Goal: Task Accomplishment & Management: Manage account settings

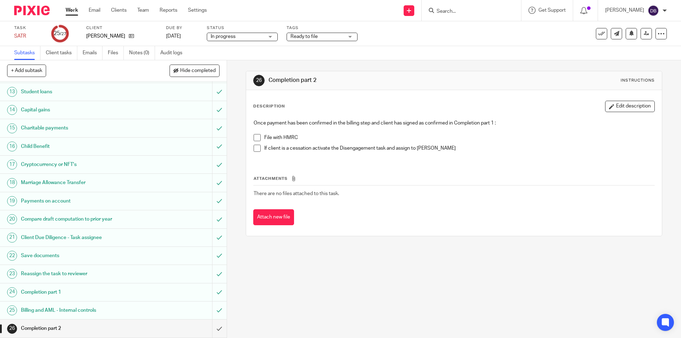
scroll to position [242, 0]
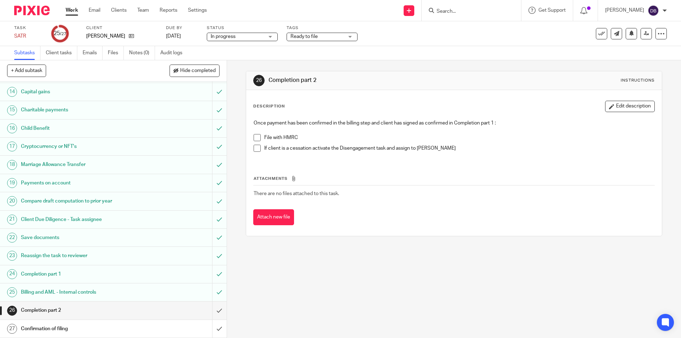
click at [326, 37] on span "Ready to file" at bounding box center [316, 36] width 53 height 7
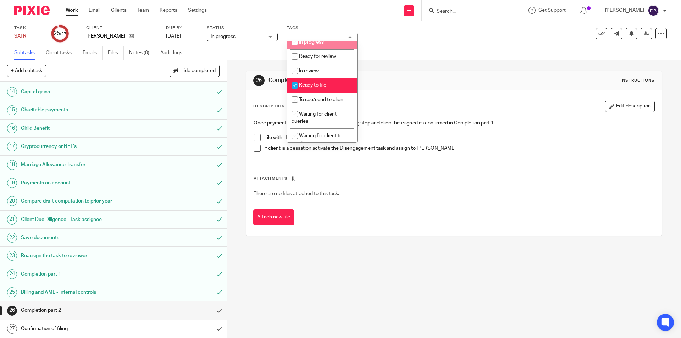
scroll to position [83, 0]
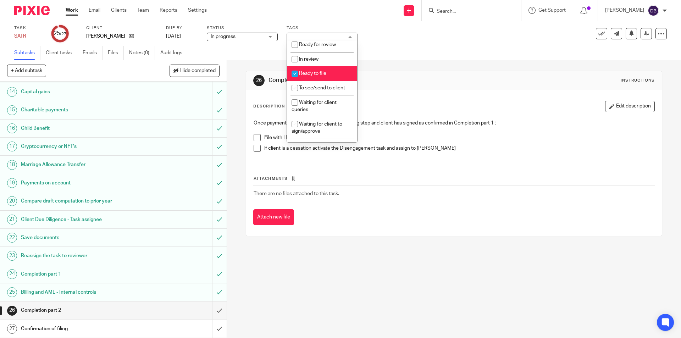
click at [314, 71] on span "Ready to file" at bounding box center [312, 73] width 27 height 5
checkbox input "false"
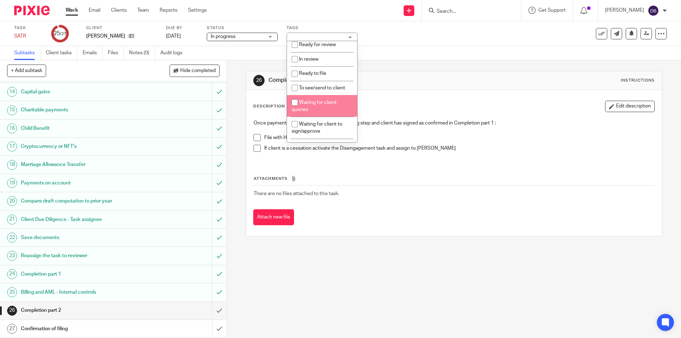
click at [243, 137] on div "26 Completion part 2 Instructions Description Edit description Once payment has…" at bounding box center [454, 199] width 454 height 278
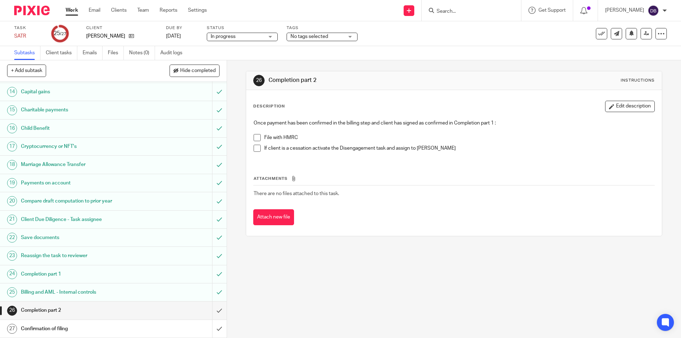
click at [255, 140] on span at bounding box center [256, 137] width 7 height 7
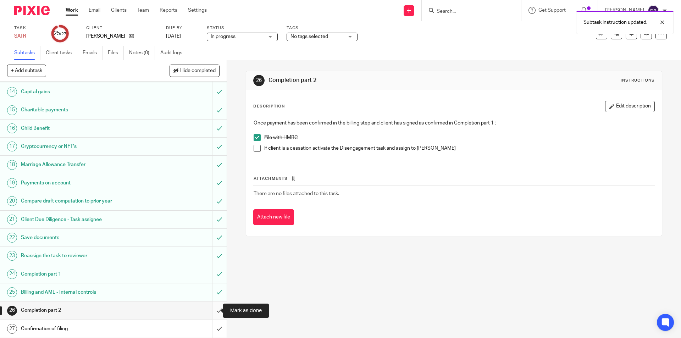
click at [210, 308] on input "submit" at bounding box center [113, 310] width 227 height 18
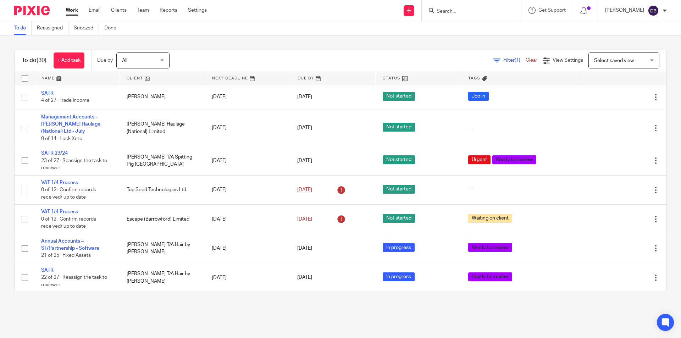
scroll to position [400, 0]
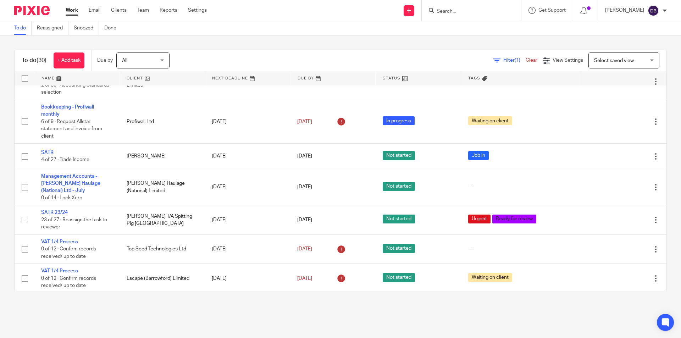
click at [70, 9] on link "Work" at bounding box center [72, 10] width 12 height 7
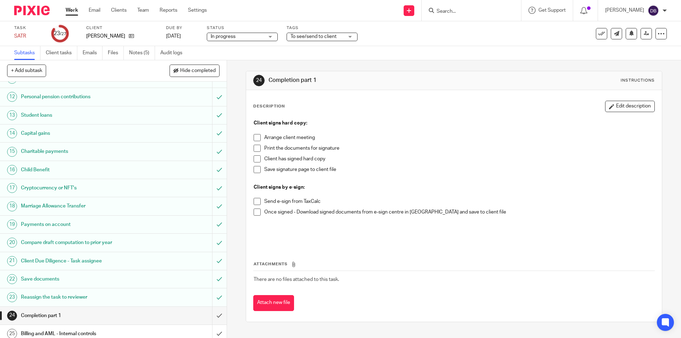
scroll to position [242, 0]
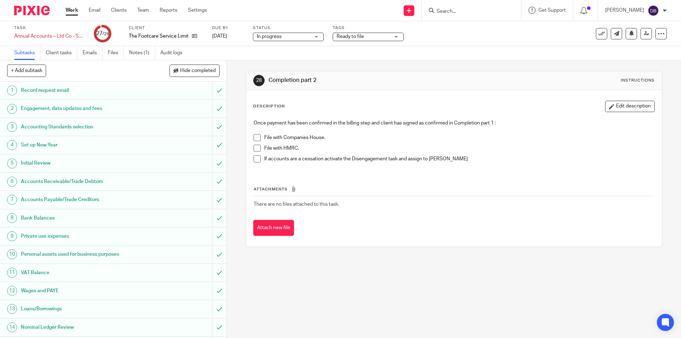
scroll to position [272, 0]
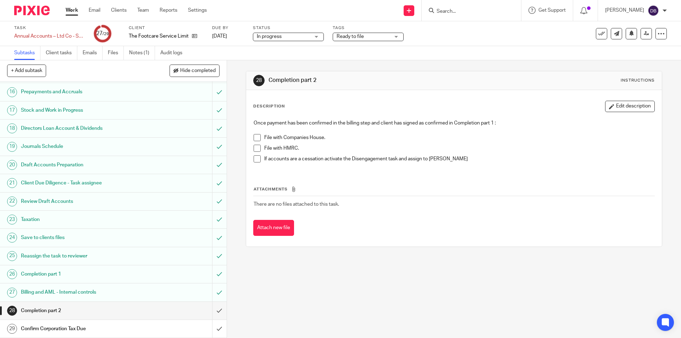
click at [253, 138] on span at bounding box center [256, 137] width 7 height 7
click at [255, 146] on span at bounding box center [256, 148] width 7 height 7
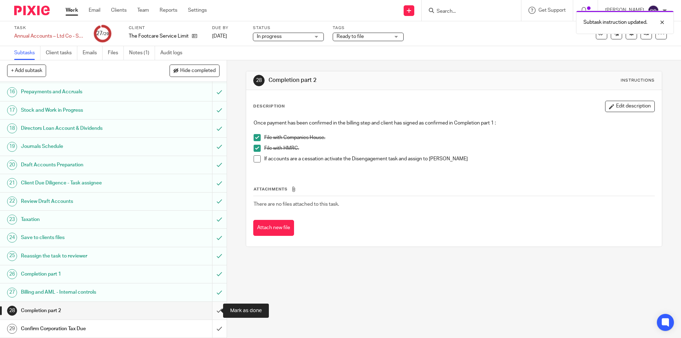
click at [211, 311] on input "submit" at bounding box center [113, 311] width 227 height 18
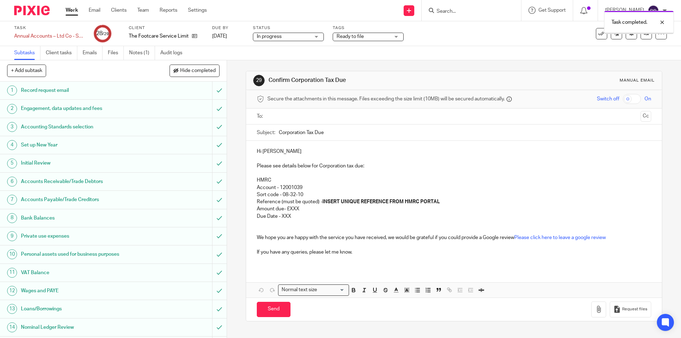
click at [395, 36] on div "Ready to file" at bounding box center [368, 37] width 71 height 9
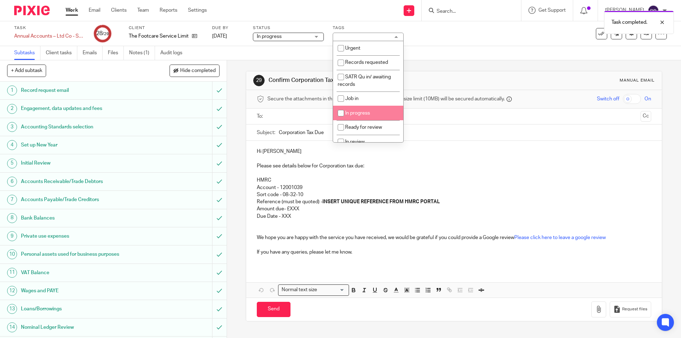
scroll to position [83, 0]
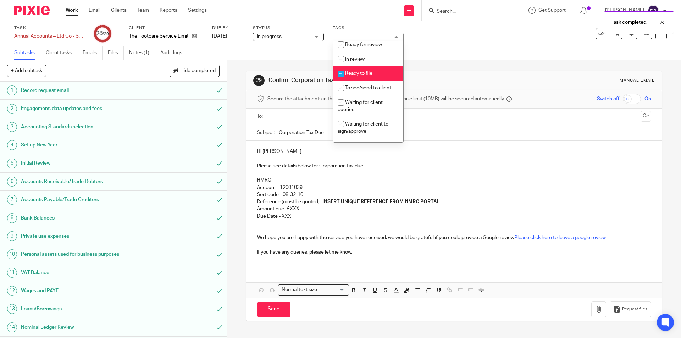
click at [352, 73] on span "Ready to file" at bounding box center [358, 73] width 27 height 5
checkbox input "false"
click at [232, 112] on div "29 Confirm Corporation Tax Due Manual email Secure the attachments in this mess…" at bounding box center [454, 199] width 454 height 278
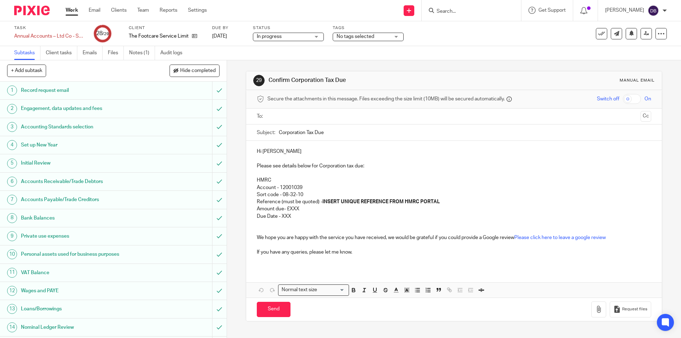
click at [277, 116] on input "text" at bounding box center [453, 116] width 367 height 8
click at [328, 135] on input "Corporation Tax Due" at bounding box center [465, 134] width 372 height 16
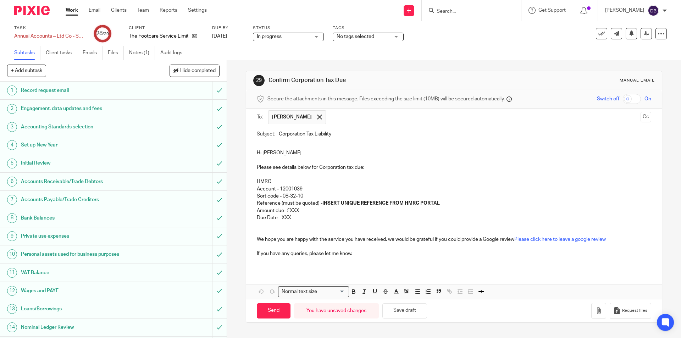
type input "Corporation Tax Liability"
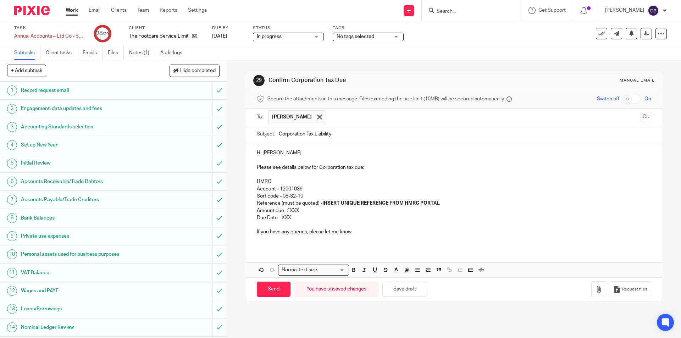
click at [300, 210] on p "Amount due- £XXX" at bounding box center [454, 210] width 394 height 7
click at [257, 166] on p "Please see details below for Corporation tax due:" at bounding box center [454, 167] width 394 height 7
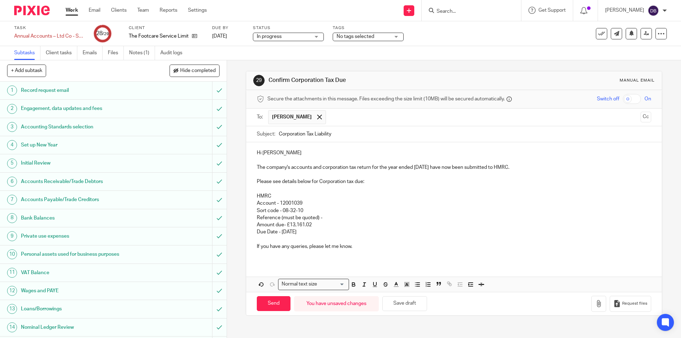
click at [274, 238] on p at bounding box center [454, 239] width 394 height 7
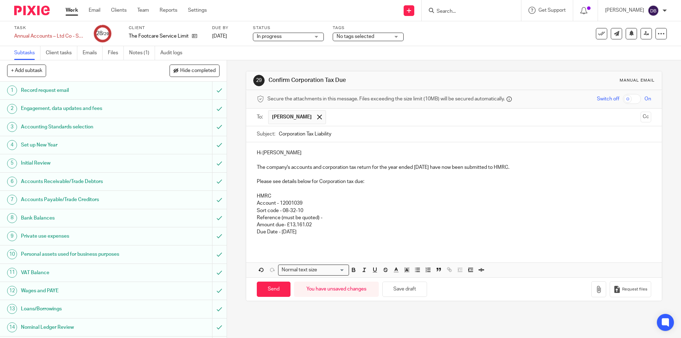
click at [231, 129] on div "29 Confirm Corporation Tax Due Manual email Secure the attachments in this mess…" at bounding box center [454, 199] width 454 height 278
click at [325, 217] on p "Reference (must be quoted) -" at bounding box center [454, 217] width 394 height 7
click at [324, 216] on p "Reference (must be quoted) -" at bounding box center [454, 217] width 394 height 7
click at [338, 216] on p "Reference (must be quoted) - 6858916149A00117A" at bounding box center [454, 217] width 394 height 7
click at [292, 216] on p "Reference (must be quoted) - 6858916149A00117A" at bounding box center [454, 217] width 394 height 7
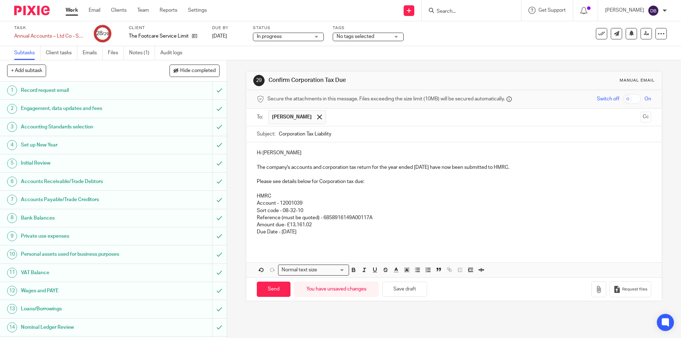
click at [288, 218] on p "Reference (must be quoted) - 6858916149A00117A" at bounding box center [454, 217] width 394 height 7
click at [339, 217] on p "Reference (must be quoted) - 6858916149A00117A" at bounding box center [454, 217] width 394 height 7
click at [254, 151] on div "Hi Jo The company's accounts and corporation tax return for the year ended 30 J…" at bounding box center [453, 195] width 415 height 106
click at [268, 285] on input "Send" at bounding box center [274, 288] width 34 height 15
type input "Sent"
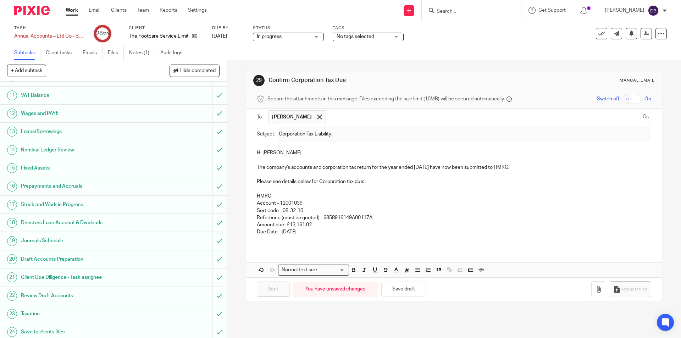
scroll to position [272, 0]
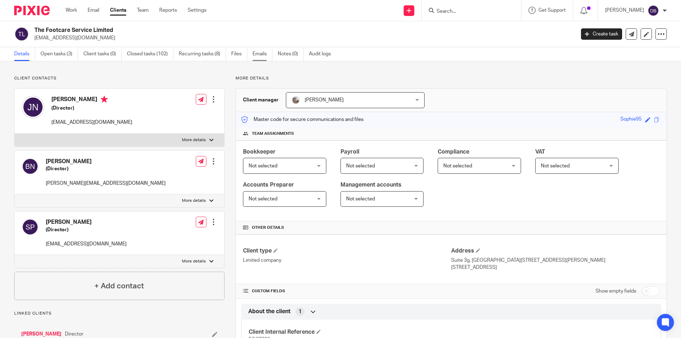
click at [260, 53] on link "Emails" at bounding box center [262, 54] width 20 height 14
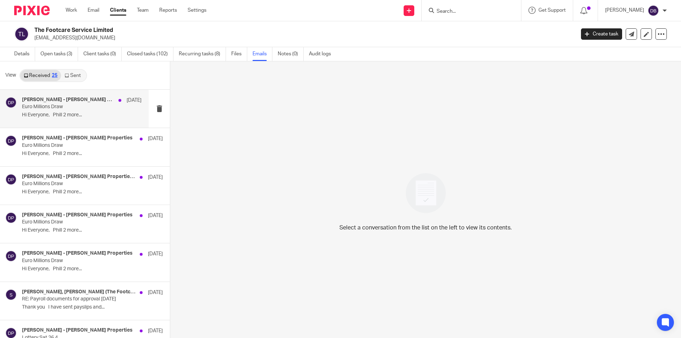
click at [80, 104] on p "Euro Millions Draw" at bounding box center [70, 107] width 96 height 6
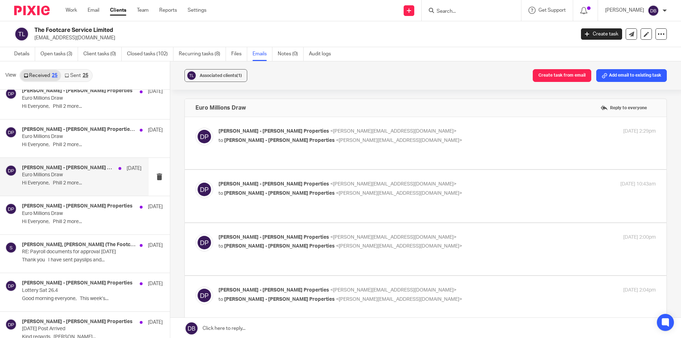
scroll to position [59, 0]
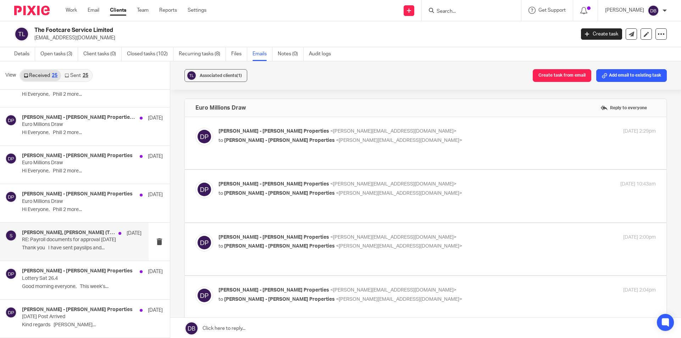
click at [71, 240] on p "RE: Payroll documents for approval May 2025" at bounding box center [70, 240] width 96 height 6
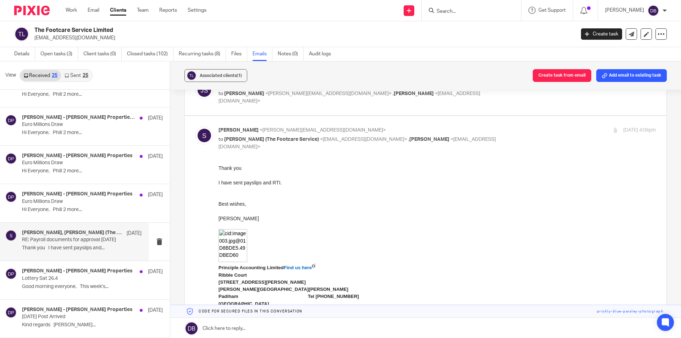
scroll to position [0, 0]
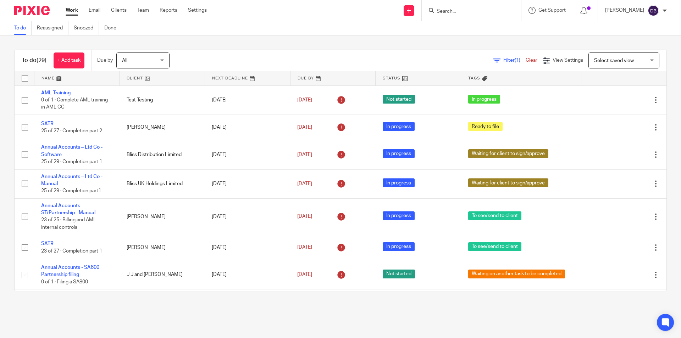
click at [73, 14] on link "Work" at bounding box center [72, 10] width 12 height 7
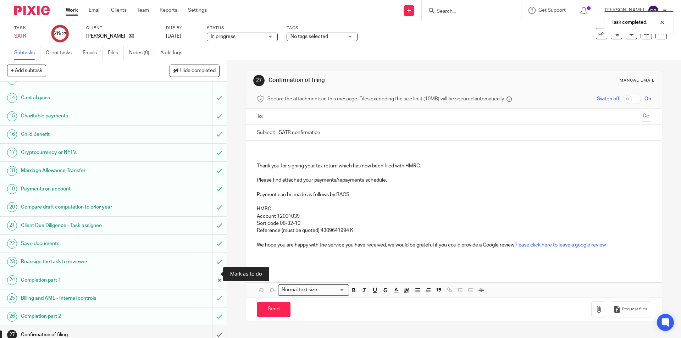
scroll to position [242, 0]
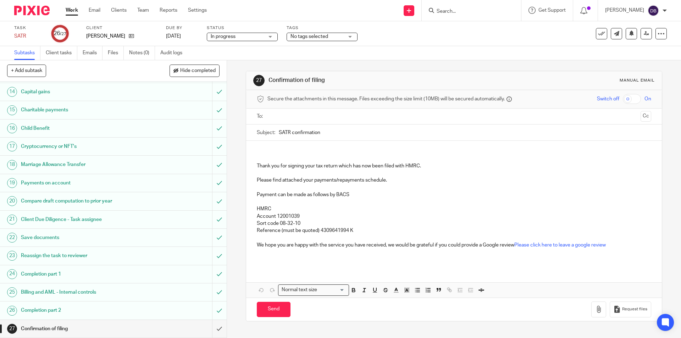
click at [284, 116] on input "text" at bounding box center [453, 116] width 367 height 8
click at [265, 151] on p at bounding box center [454, 152] width 394 height 7
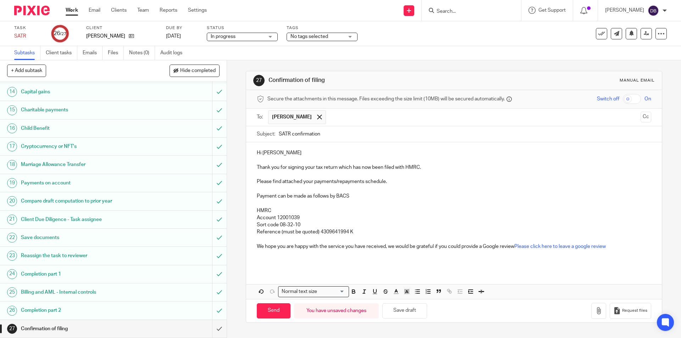
click at [269, 153] on p "Hi Jo" at bounding box center [454, 152] width 394 height 7
drag, startPoint x: 263, startPoint y: 161, endPoint x: 269, endPoint y: 161, distance: 6.0
click at [264, 161] on p at bounding box center [454, 160] width 394 height 7
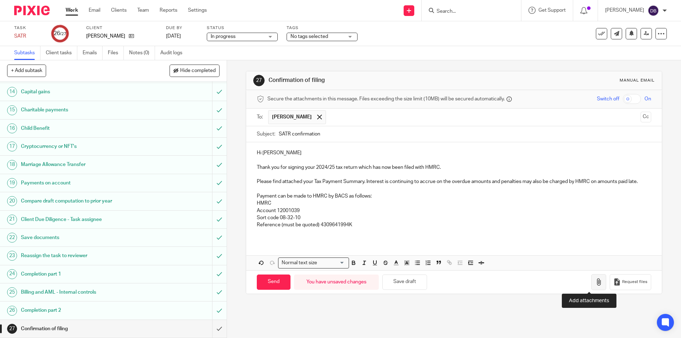
click at [595, 280] on icon "button" at bounding box center [598, 281] width 7 height 7
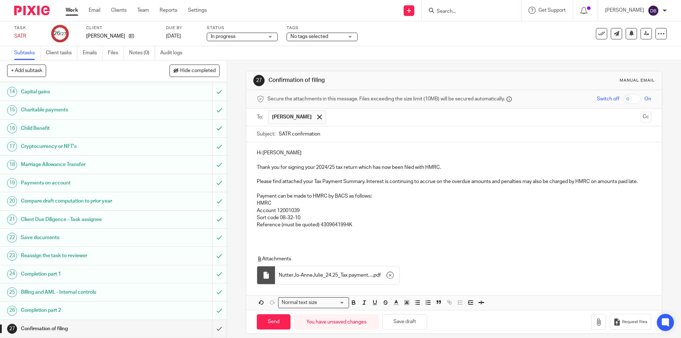
click at [364, 180] on p "Please find attached your Tax Payment Summary. Interest is continuing to accrue…" at bounding box center [454, 181] width 394 height 7
click at [272, 322] on input "Send" at bounding box center [274, 321] width 34 height 15
type input "Sent"
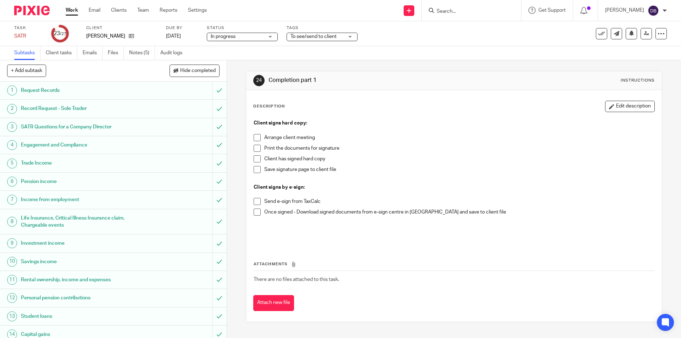
scroll to position [242, 0]
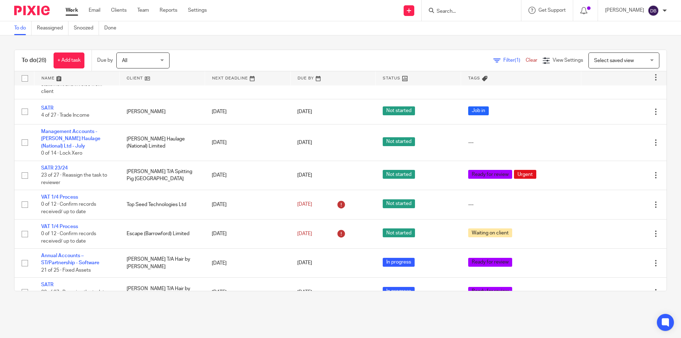
scroll to position [378, 0]
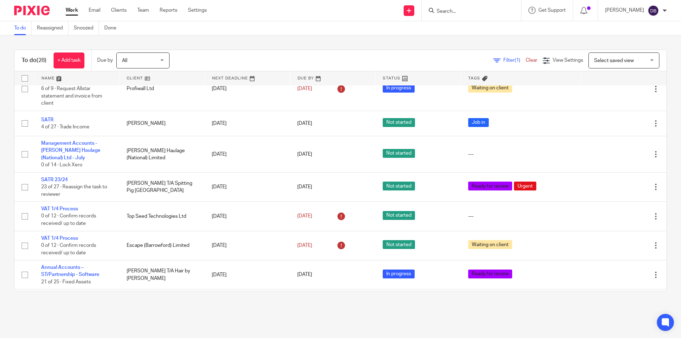
click at [182, 310] on main "To do Reassigned Snoozed Done To do (28) + Add task Due by All All Today Tomorr…" at bounding box center [340, 169] width 681 height 338
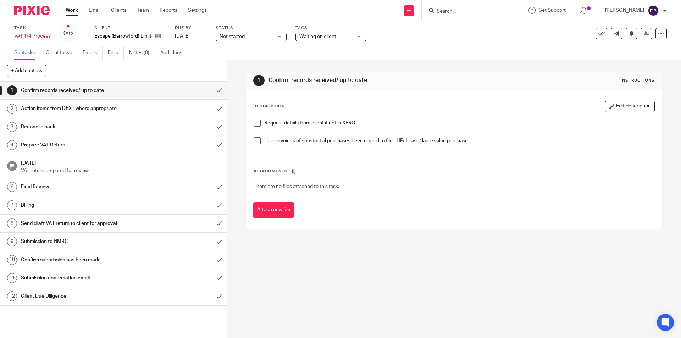
click at [235, 166] on div "1 Confirm records received/ up to date Instructions Description Edit descriptio…" at bounding box center [454, 199] width 454 height 278
click at [253, 119] on span at bounding box center [256, 122] width 7 height 7
click at [255, 124] on span at bounding box center [256, 122] width 7 height 7
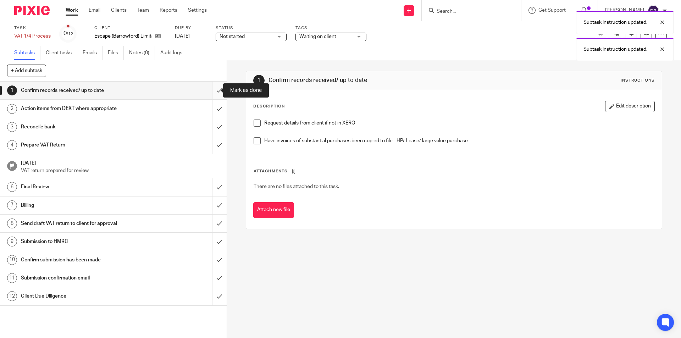
click at [210, 88] on input "submit" at bounding box center [113, 91] width 227 height 18
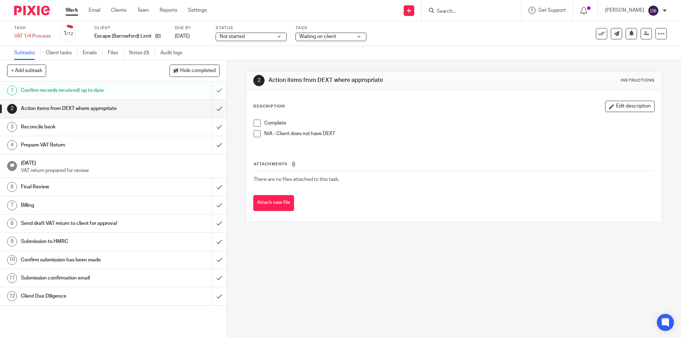
click at [255, 135] on span at bounding box center [256, 133] width 7 height 7
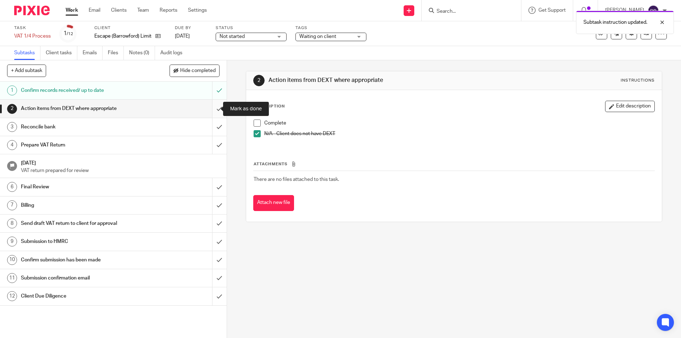
click at [211, 112] on input "submit" at bounding box center [113, 109] width 227 height 18
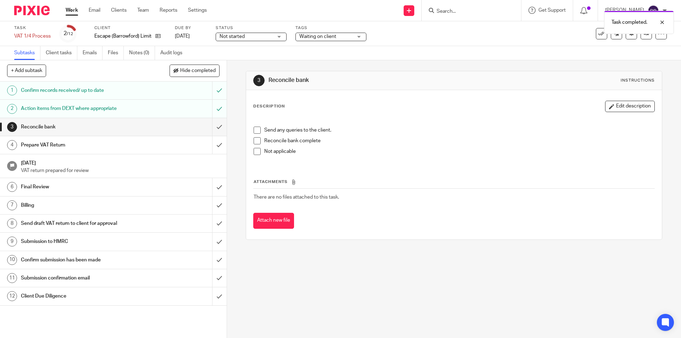
click at [254, 141] on span at bounding box center [256, 140] width 7 height 7
click at [212, 128] on input "submit" at bounding box center [113, 127] width 227 height 18
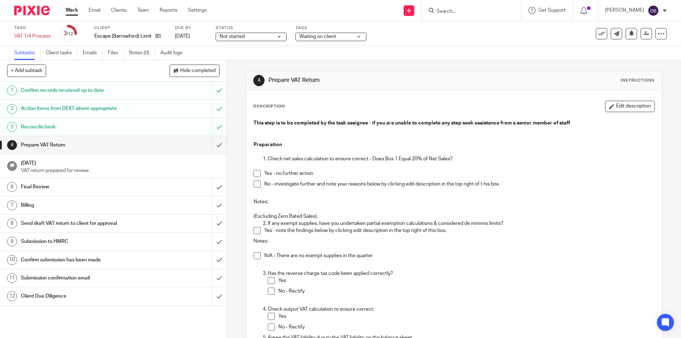
click at [255, 173] on span at bounding box center [256, 173] width 7 height 7
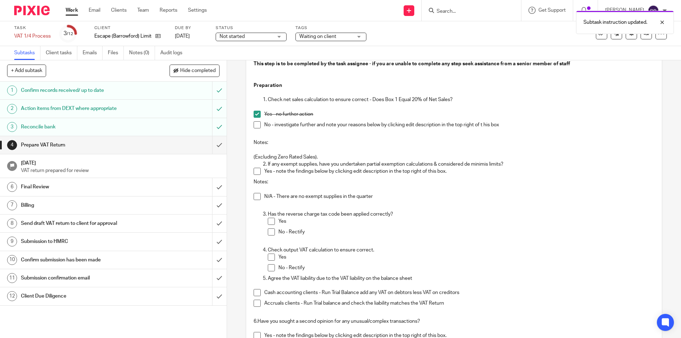
click at [255, 196] on span at bounding box center [256, 196] width 7 height 7
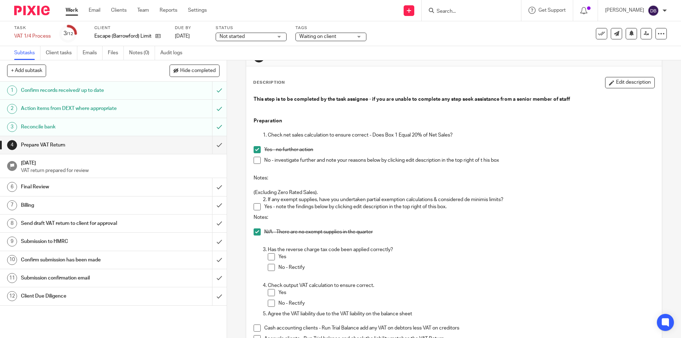
scroll to position [0, 0]
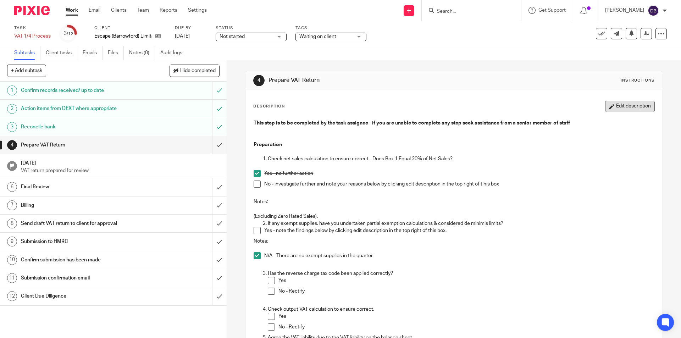
click at [614, 105] on button "Edit description" at bounding box center [630, 106] width 50 height 11
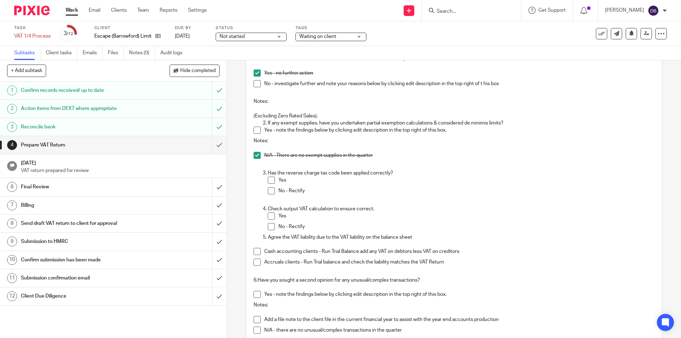
scroll to position [106, 0]
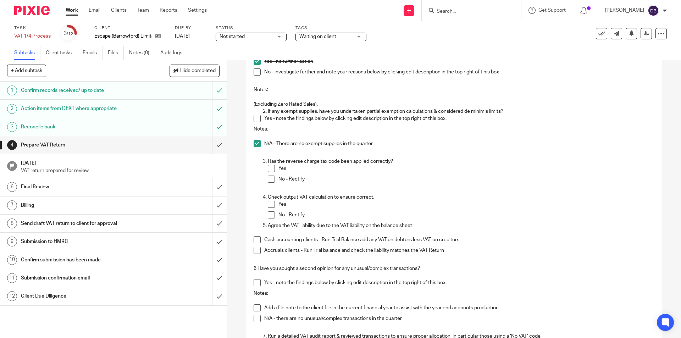
click at [318, 179] on p "No - Rectify" at bounding box center [465, 178] width 375 height 7
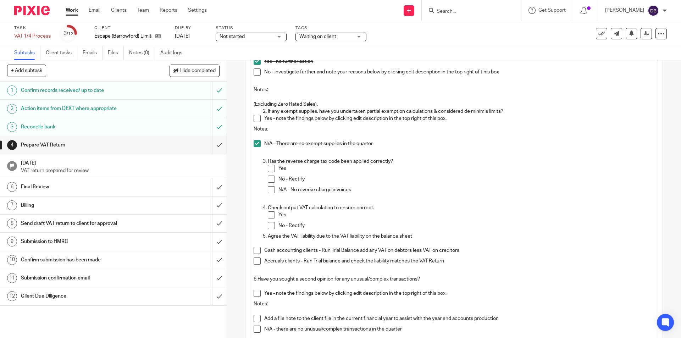
click at [268, 191] on span at bounding box center [271, 189] width 7 height 7
click at [269, 214] on span at bounding box center [271, 214] width 7 height 7
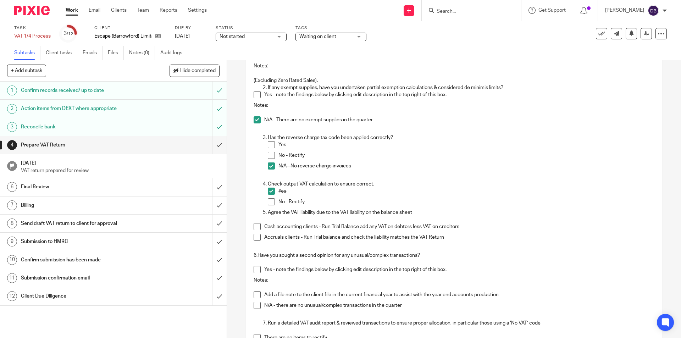
scroll to position [154, 0]
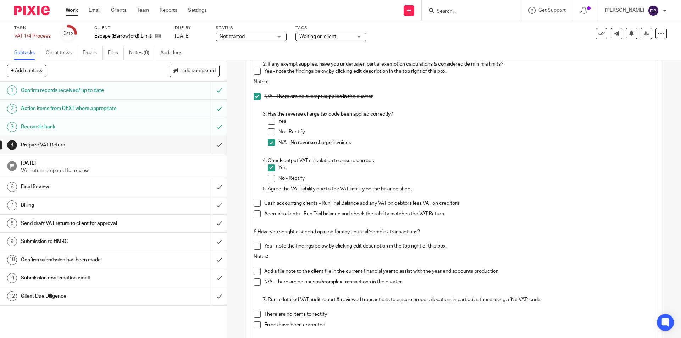
click at [255, 203] on span at bounding box center [256, 203] width 7 height 7
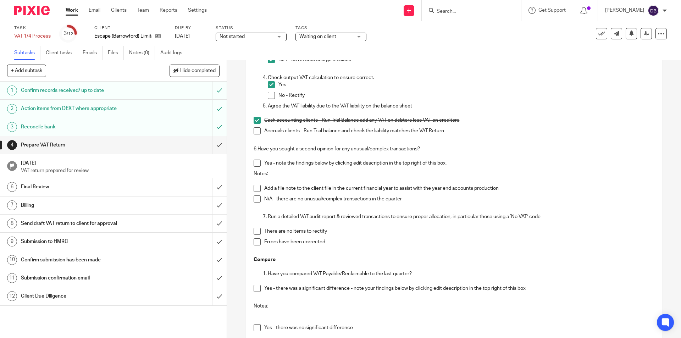
scroll to position [248, 0]
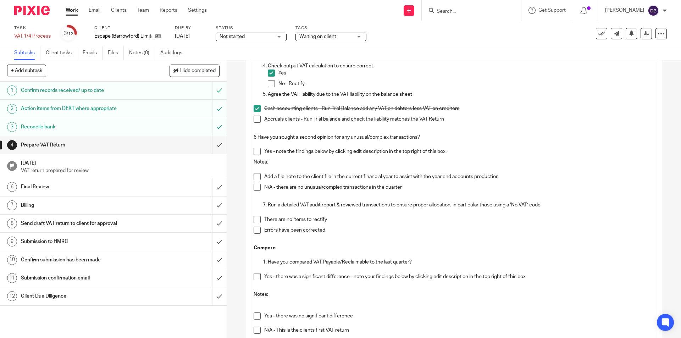
click at [254, 188] on span at bounding box center [256, 187] width 7 height 7
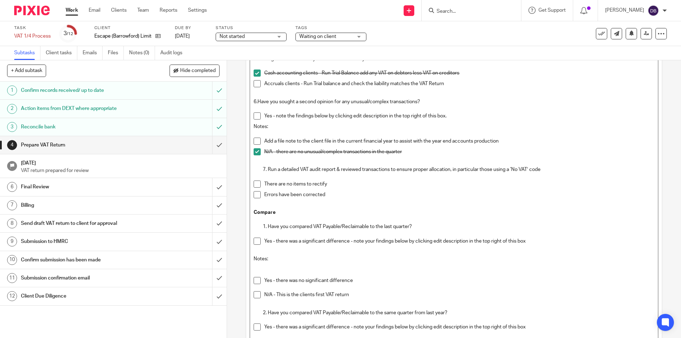
scroll to position [295, 0]
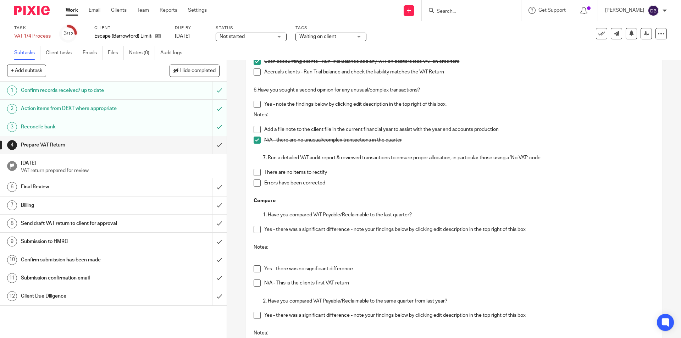
click at [256, 269] on span at bounding box center [256, 268] width 7 height 7
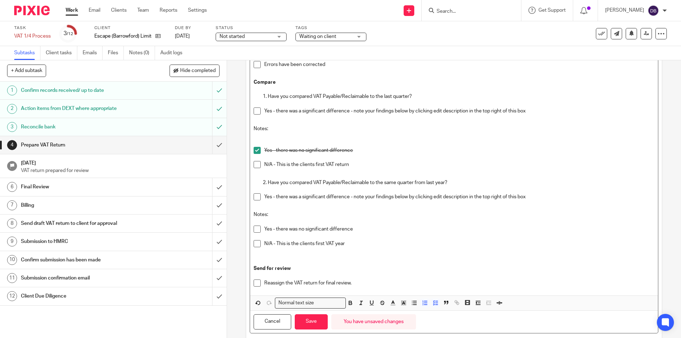
scroll to position [425, 0]
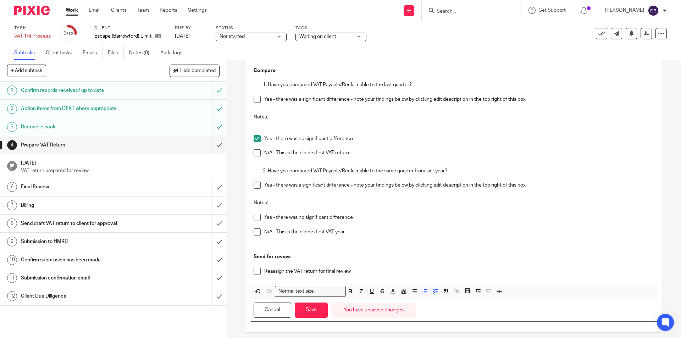
click at [256, 185] on span at bounding box center [256, 185] width 7 height 7
click at [283, 203] on p "Notes:" at bounding box center [453, 202] width 400 height 7
click at [227, 97] on div "4 Prepare VAT Return Instructions Description This step is to be completed by t…" at bounding box center [454, 199] width 454 height 278
click at [403, 202] on p "Notes: Turnover much higher than last year (£26k v £15.5k) so the li" at bounding box center [453, 202] width 400 height 7
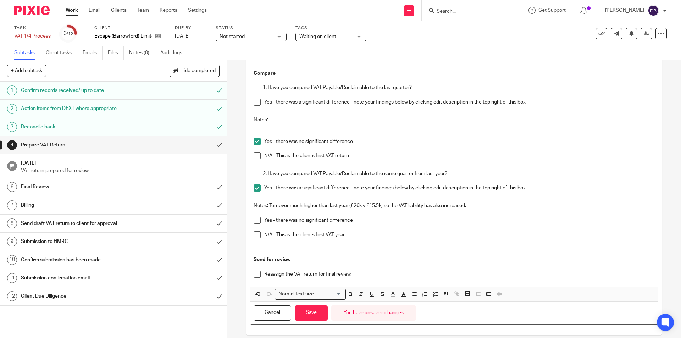
scroll to position [431, 0]
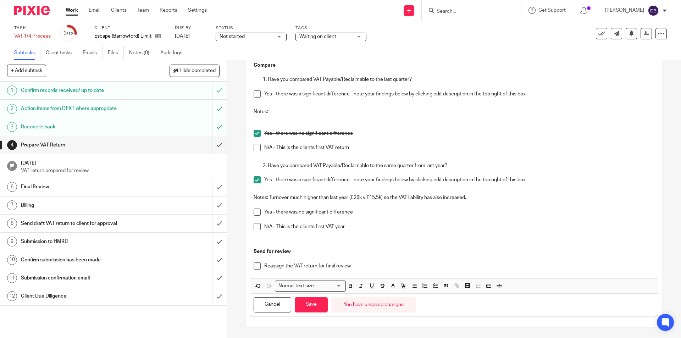
click at [288, 198] on p "Notes: Turnover much higher than last year (£26k v £15.5k) so the VAT liability…" at bounding box center [453, 197] width 400 height 7
click at [308, 302] on button "Save" at bounding box center [311, 304] width 33 height 15
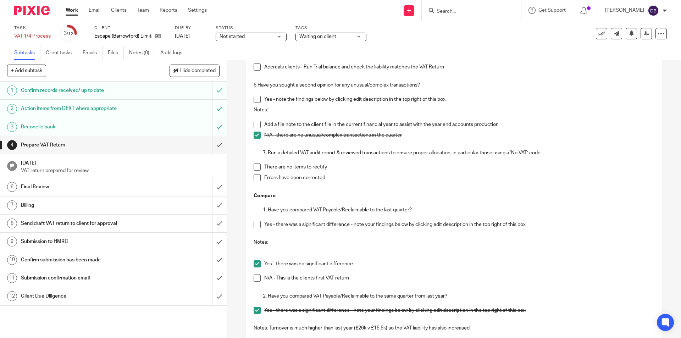
scroll to position [330, 0]
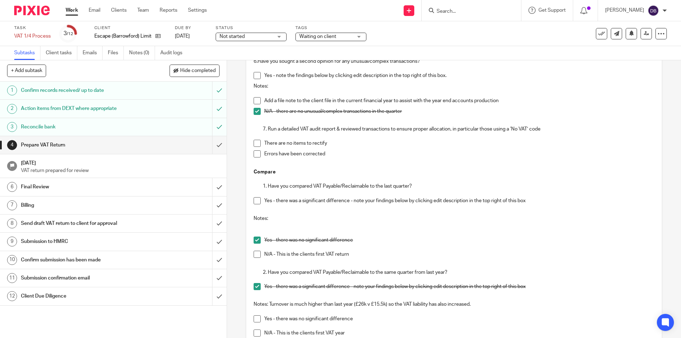
click at [255, 142] on span at bounding box center [256, 143] width 7 height 7
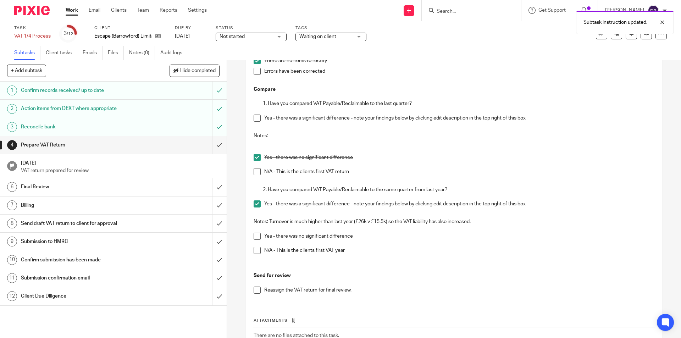
scroll to position [463, 0]
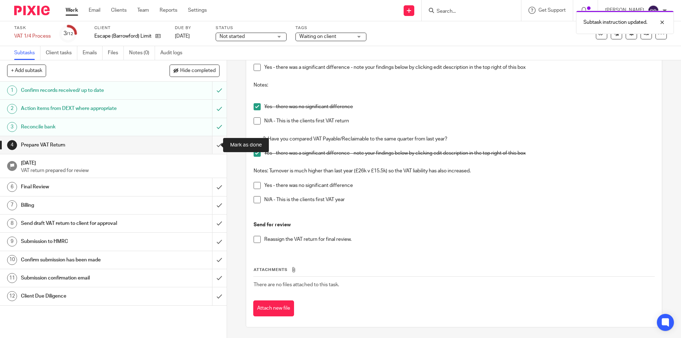
click at [212, 145] on input "submit" at bounding box center [113, 145] width 227 height 18
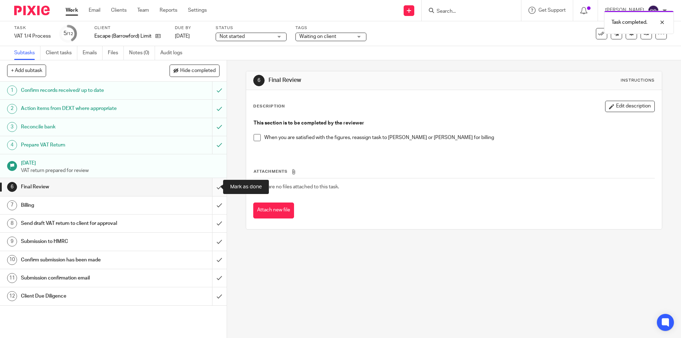
click at [209, 186] on input "submit" at bounding box center [113, 187] width 227 height 18
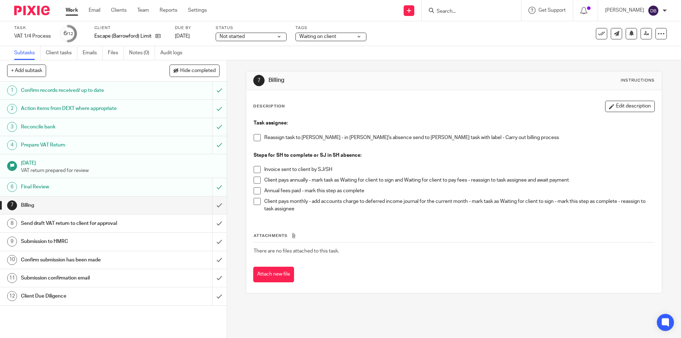
click at [254, 138] on span at bounding box center [256, 137] width 7 height 7
click at [351, 37] on span "Waiting on client" at bounding box center [325, 36] width 53 height 7
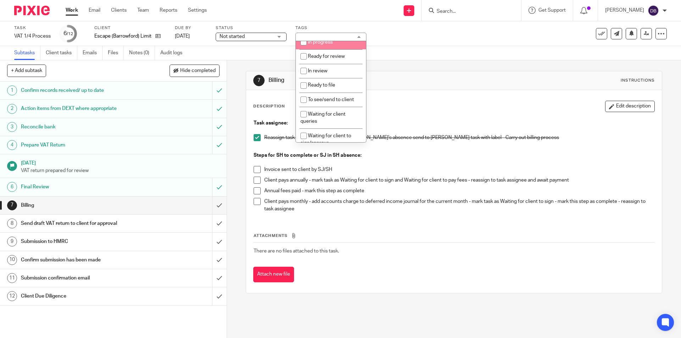
scroll to position [142, 0]
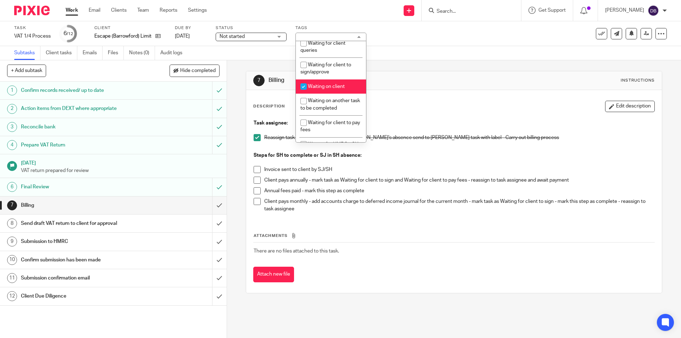
click at [327, 83] on li "Waiting on client" at bounding box center [331, 86] width 70 height 15
checkbox input "false"
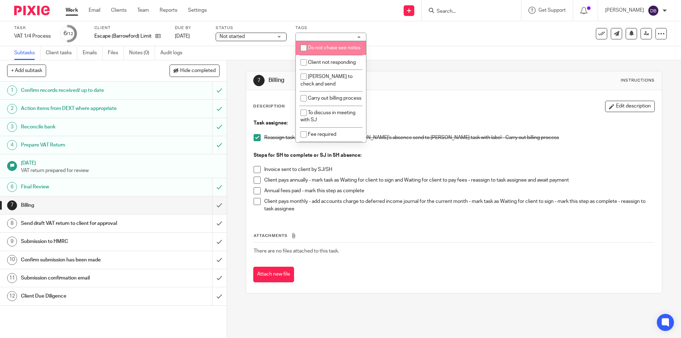
scroll to position [284, 0]
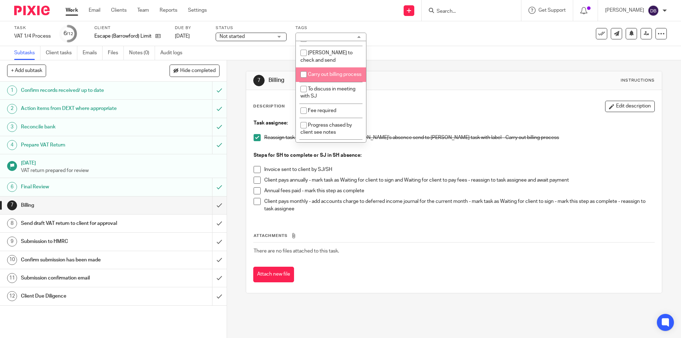
click at [327, 77] on span "Carry out billing process" at bounding box center [335, 74] width 54 height 5
checkbox input "true"
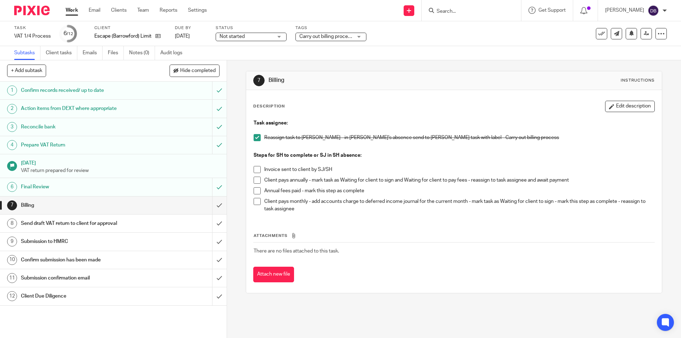
click at [234, 163] on div "7 Billing Instructions Description Edit description Task assignee: Reassign tas…" at bounding box center [454, 199] width 454 height 278
click at [643, 33] on icon at bounding box center [645, 33] width 5 height 5
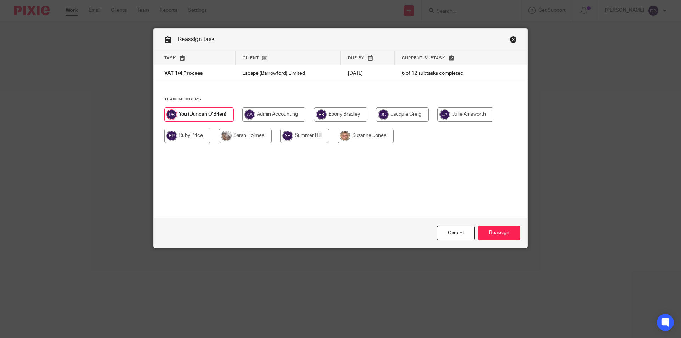
click at [239, 136] on input "radio" at bounding box center [245, 136] width 53 height 14
radio input "true"
click at [492, 229] on input "Reassign" at bounding box center [499, 232] width 42 height 15
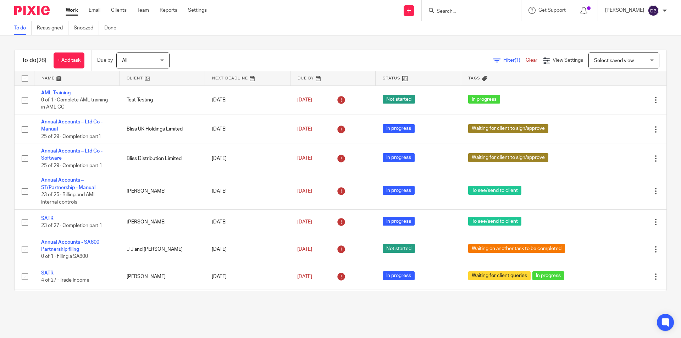
scroll to position [378, 0]
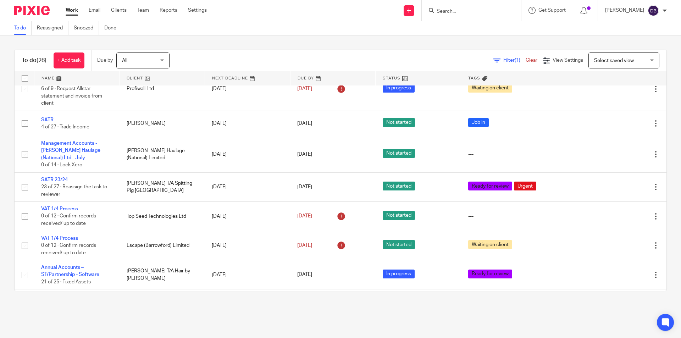
click at [77, 12] on link "Work" at bounding box center [72, 10] width 12 height 7
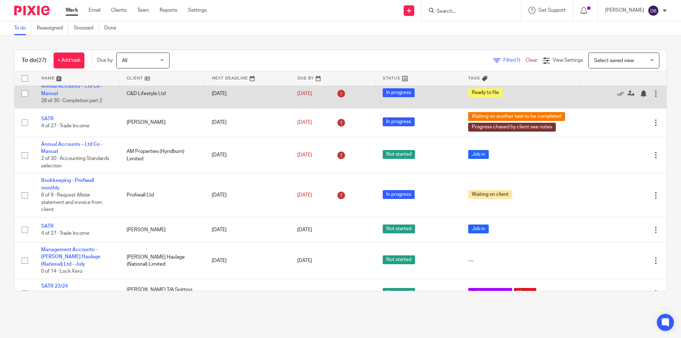
scroll to position [319, 0]
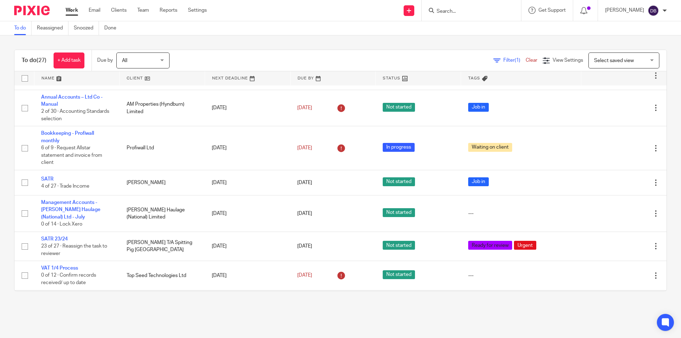
click at [72, 11] on link "Work" at bounding box center [72, 10] width 12 height 7
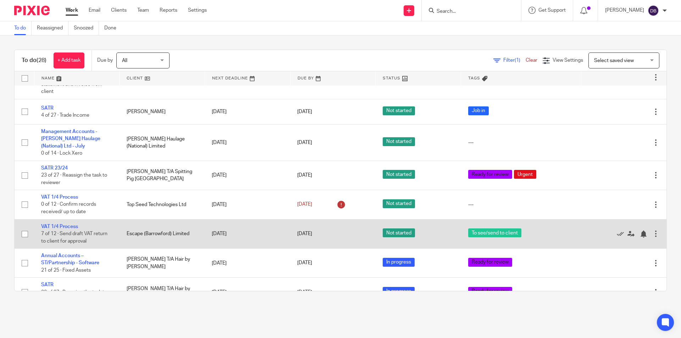
scroll to position [473, 0]
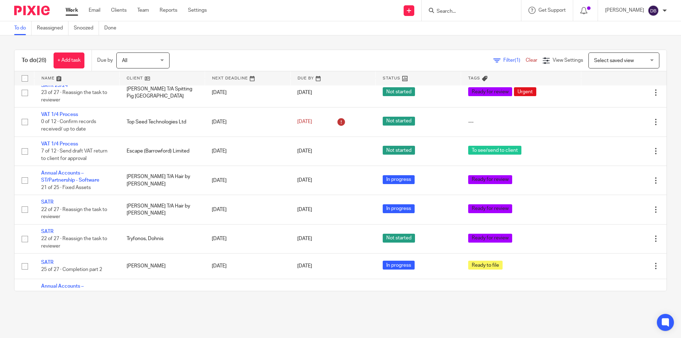
click at [68, 9] on link "Work" at bounding box center [72, 10] width 12 height 7
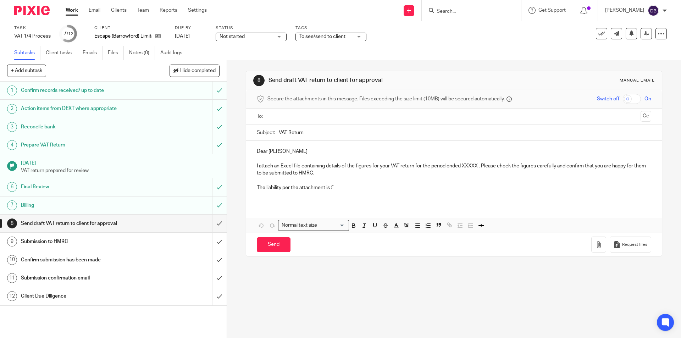
click at [285, 115] on input "text" at bounding box center [453, 116] width 367 height 8
click at [353, 117] on input "text" at bounding box center [483, 117] width 308 height 14
click at [254, 153] on div "Dear Kim I attach an Excel file containing details of the figures for your VAT …" at bounding box center [453, 173] width 415 height 63
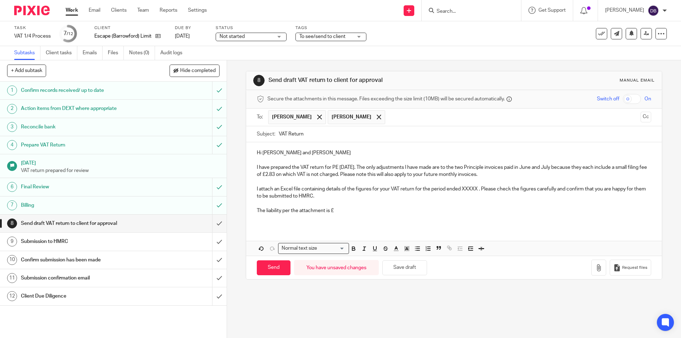
click at [460, 189] on p "I attach an Excel file containing details of the figures for your VAT return fo…" at bounding box center [454, 192] width 394 height 15
click at [347, 209] on p "The liability per the attachment is £" at bounding box center [454, 210] width 394 height 7
click at [595, 267] on icon "button" at bounding box center [598, 267] width 7 height 7
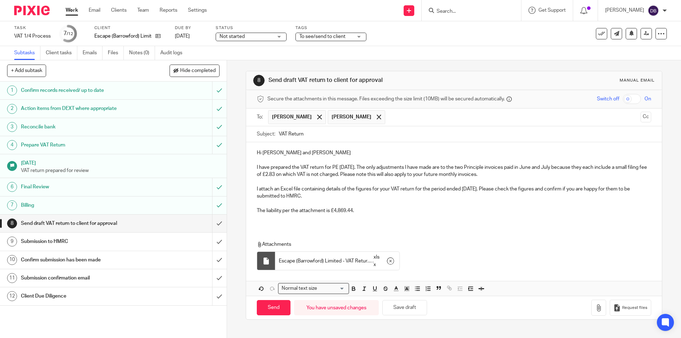
click at [442, 172] on p "I have prepared the VAT return for PE 31/07/25. The only adjustments I have mad…" at bounding box center [454, 171] width 394 height 15
click at [278, 308] on input "Send" at bounding box center [274, 307] width 34 height 15
type input "Sent"
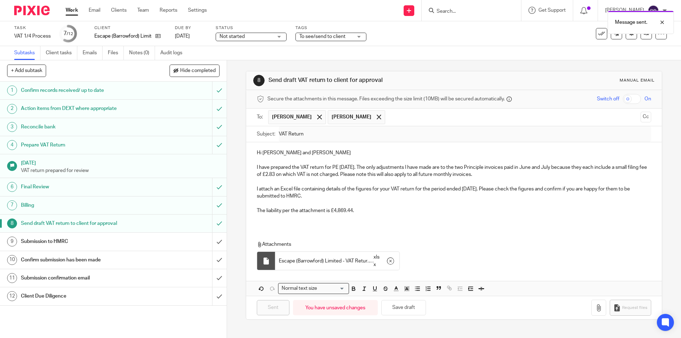
click at [155, 241] on div "Submission to HMRC" at bounding box center [113, 241] width 184 height 11
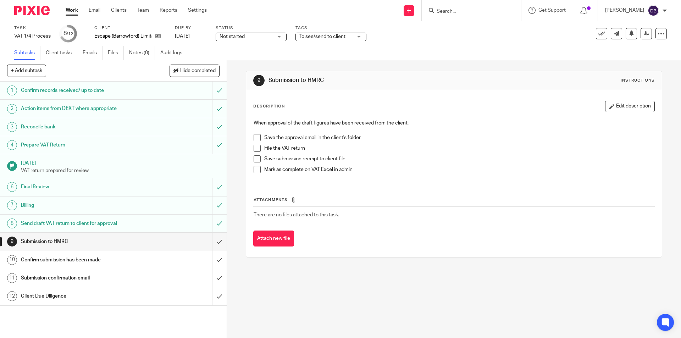
click at [335, 35] on span "To see/send to client" at bounding box center [322, 36] width 46 height 5
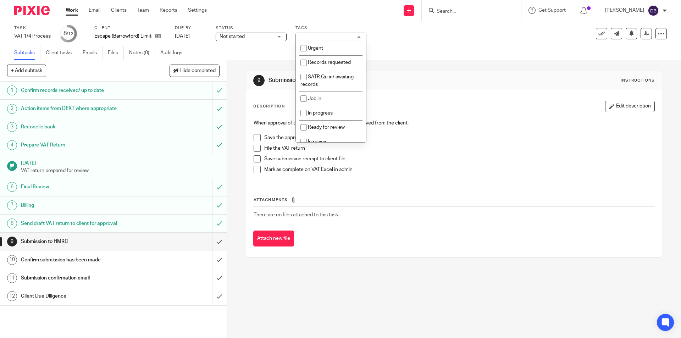
scroll to position [59, 0]
click at [325, 107] on li "To see/send to client" at bounding box center [331, 111] width 70 height 15
checkbox input "false"
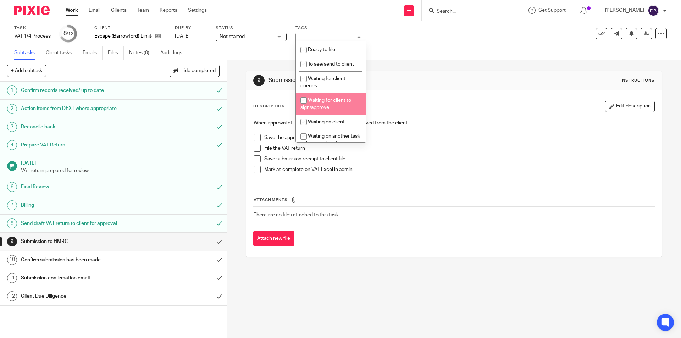
scroll to position [130, 0]
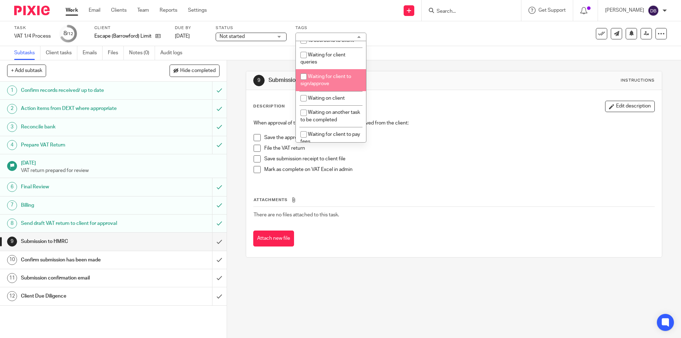
click at [328, 78] on span "Waiting for client to sign/approve" at bounding box center [325, 80] width 51 height 12
checkbox input "true"
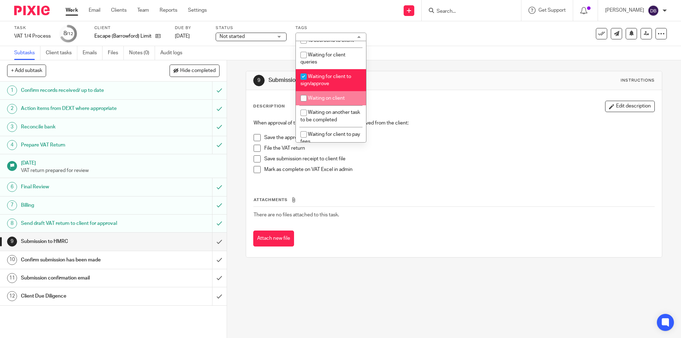
click at [234, 175] on div "9 Submission to HMRC Instructions Description Edit description When approval of…" at bounding box center [454, 199] width 454 height 278
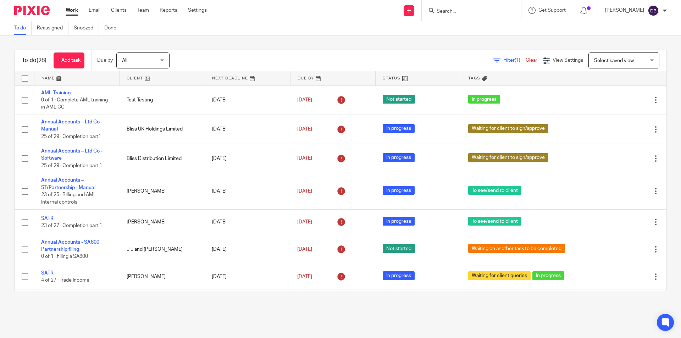
click at [90, 299] on div "To do (28) + Add task Due by All All [DATE] [DATE] This week Next week This mon…" at bounding box center [340, 170] width 681 height 270
